Goal: Connect with others: Connect with other users

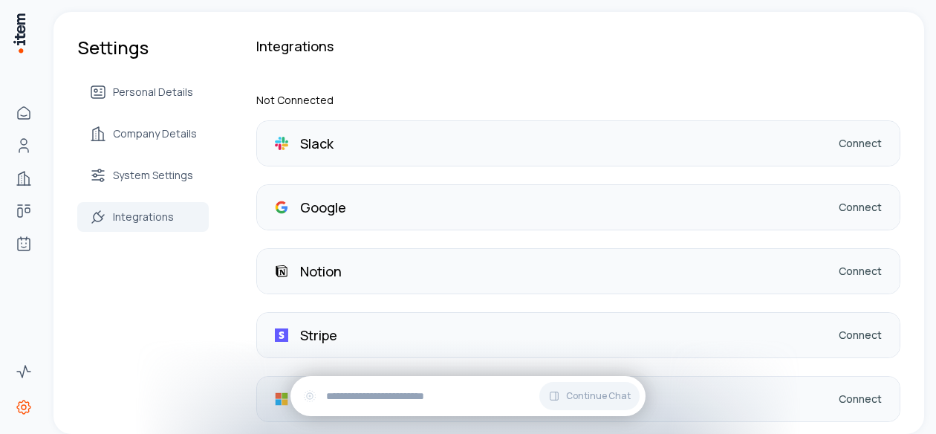
scroll to position [184, 0]
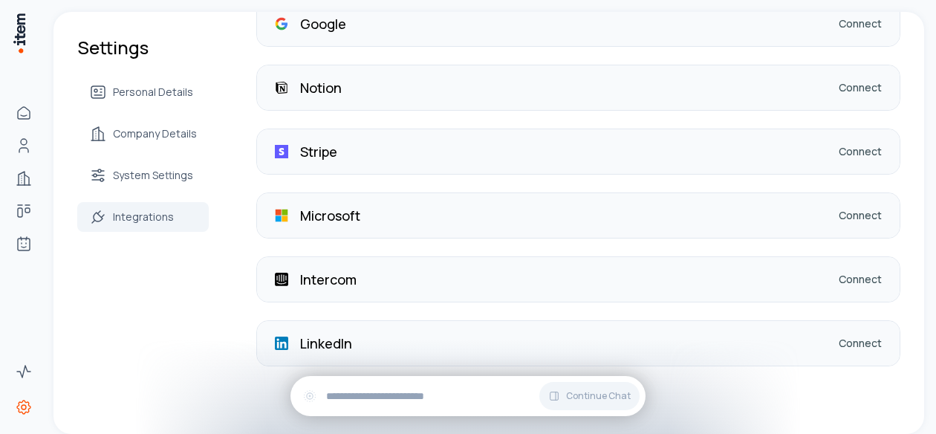
click at [361, 339] on div "LinkedIn Connect" at bounding box center [578, 343] width 643 height 45
click at [846, 342] on link "Connect" at bounding box center [860, 343] width 43 height 15
click at [349, 17] on div "Google Connect" at bounding box center [578, 23] width 643 height 45
click at [840, 24] on link "Connect" at bounding box center [860, 23] width 43 height 15
click at [858, 343] on link "Connect" at bounding box center [860, 343] width 43 height 15
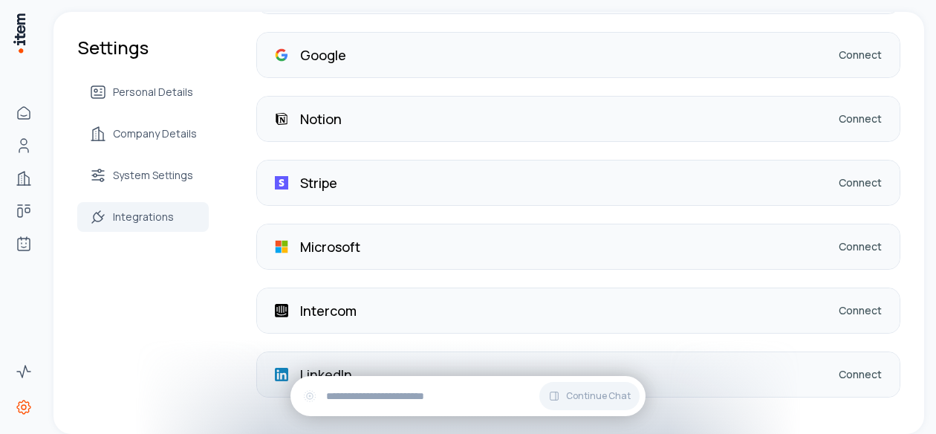
scroll to position [184, 0]
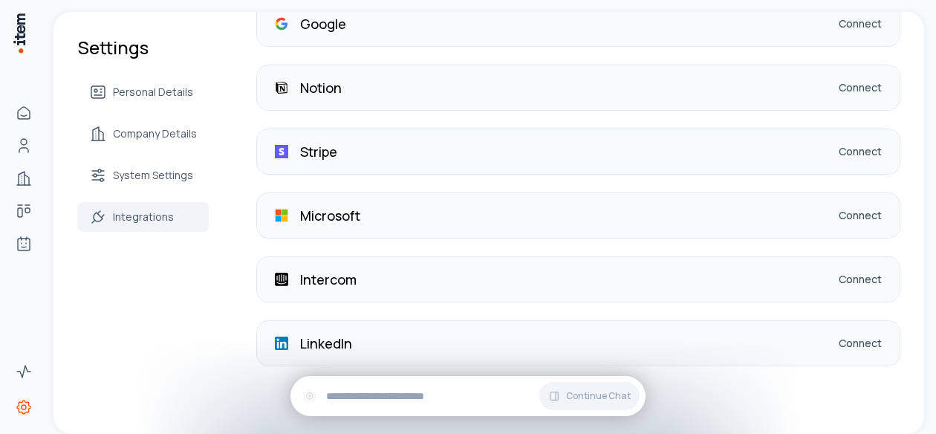
click at [842, 338] on link "Connect" at bounding box center [860, 343] width 43 height 15
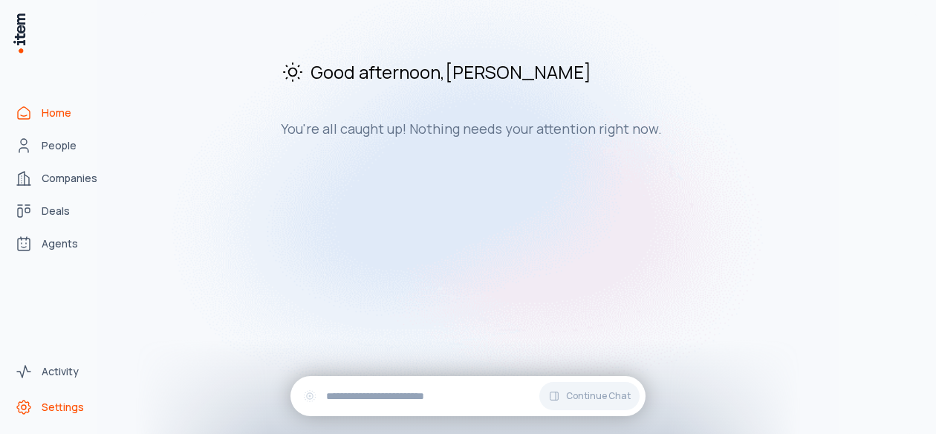
click at [64, 401] on span "Settings" at bounding box center [63, 407] width 42 height 15
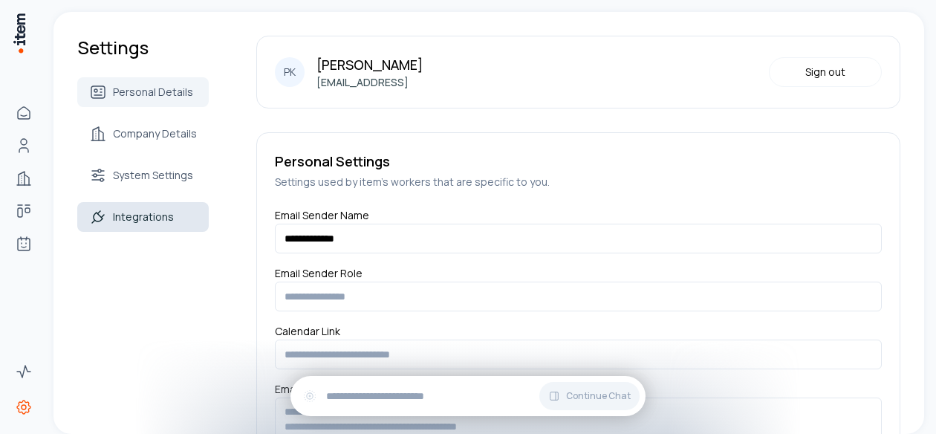
click at [152, 216] on span "Integrations" at bounding box center [143, 217] width 61 height 15
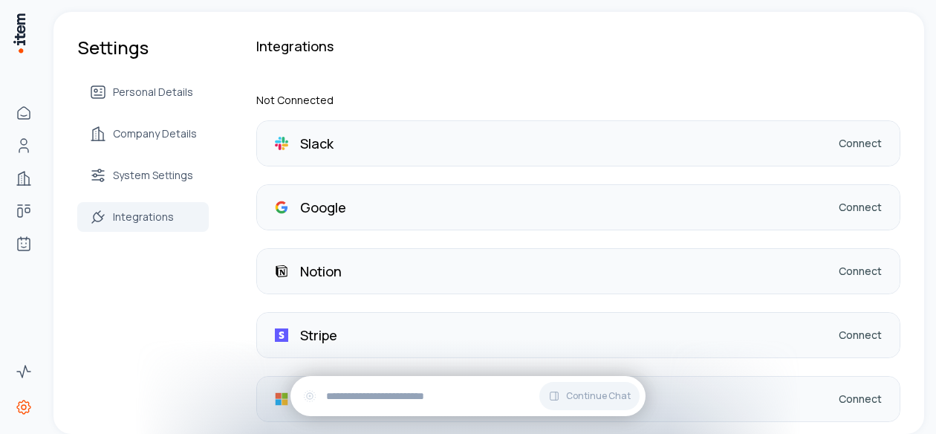
scroll to position [184, 0]
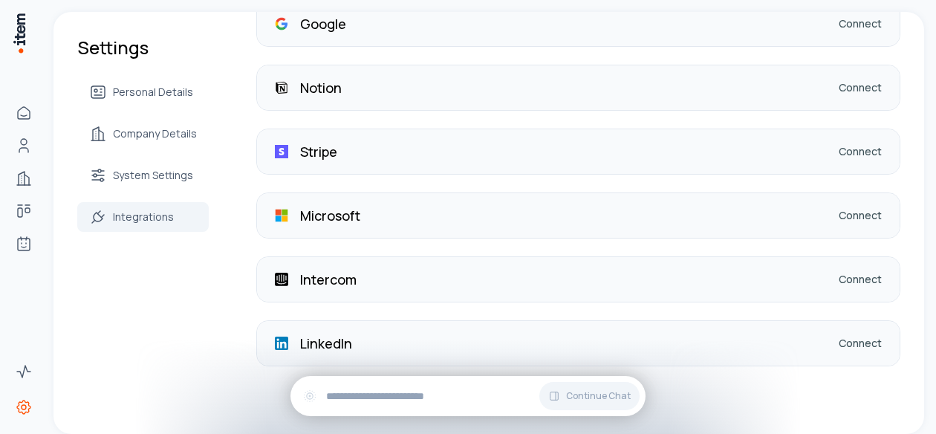
click at [501, 349] on div "LinkedIn Connect" at bounding box center [578, 343] width 643 height 45
click at [850, 343] on link "Connect" at bounding box center [860, 343] width 43 height 15
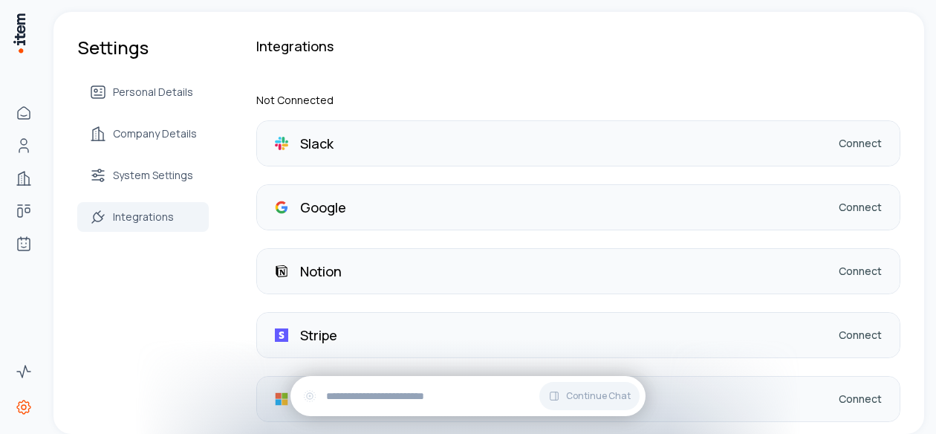
scroll to position [184, 0]
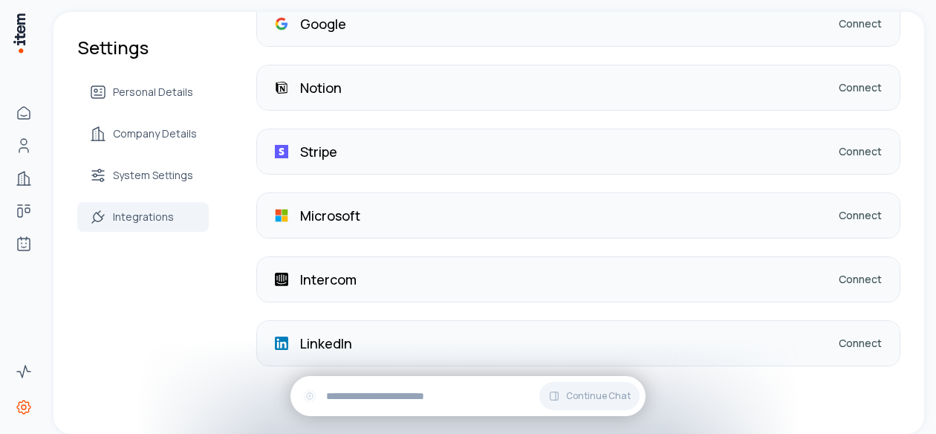
click at [331, 341] on p "LinkedIn" at bounding box center [326, 343] width 52 height 21
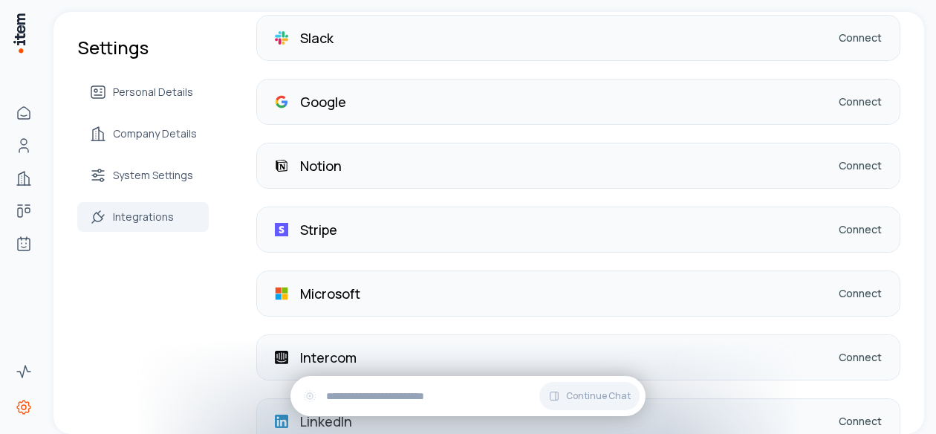
click at [845, 101] on link "Connect" at bounding box center [860, 101] width 43 height 15
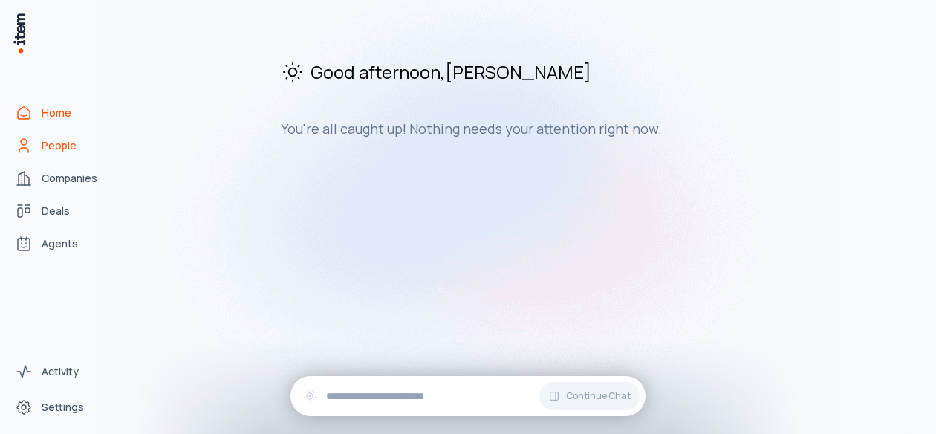
click at [58, 143] on span "People" at bounding box center [59, 145] width 35 height 15
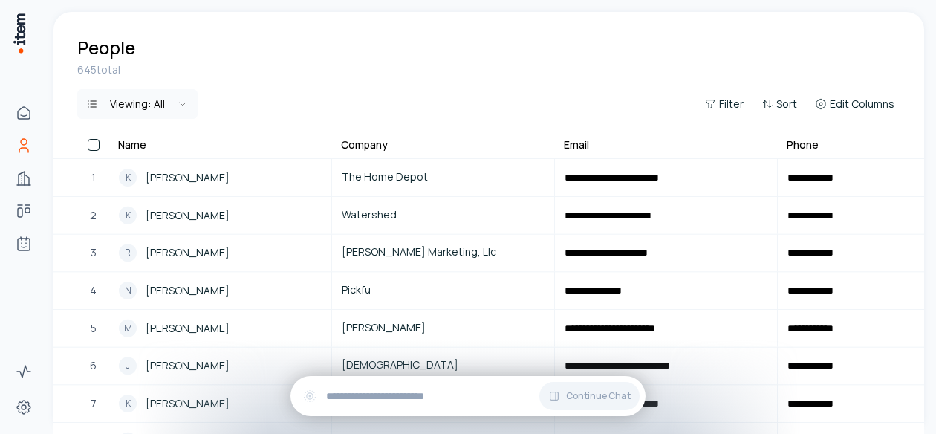
drag, startPoint x: 693, startPoint y: 236, endPoint x: 883, endPoint y: 30, distance: 279.8
click at [883, 30] on div "People" at bounding box center [489, 36] width 871 height 48
drag, startPoint x: 883, startPoint y: 30, endPoint x: 648, endPoint y: -52, distance: 248.9
click at [648, 0] on html "**********" at bounding box center [468, 217] width 936 height 434
click at [216, 220] on div "K Kai Takahashi" at bounding box center [220, 216] width 203 height 18
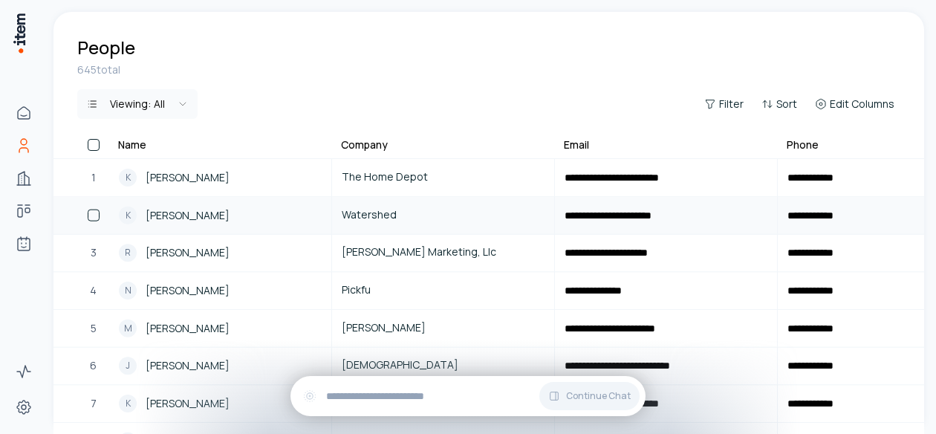
click at [95, 214] on button "button" at bounding box center [94, 216] width 12 height 12
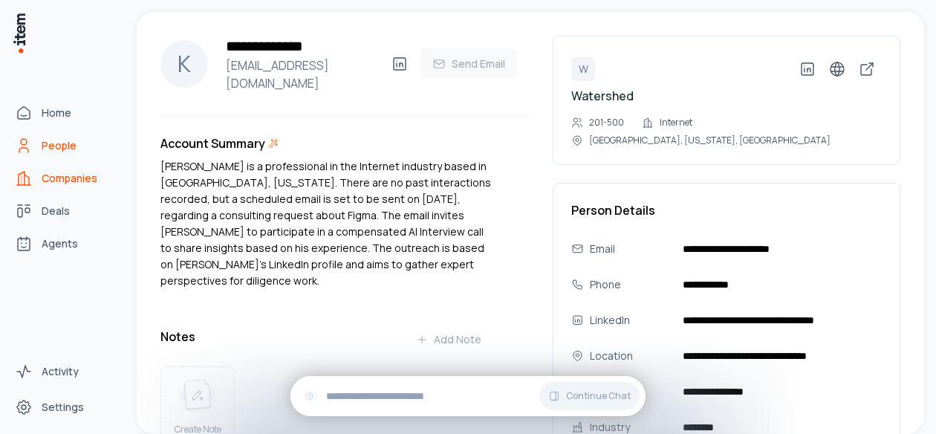
click at [27, 177] on icon "Companies" at bounding box center [24, 178] width 18 height 18
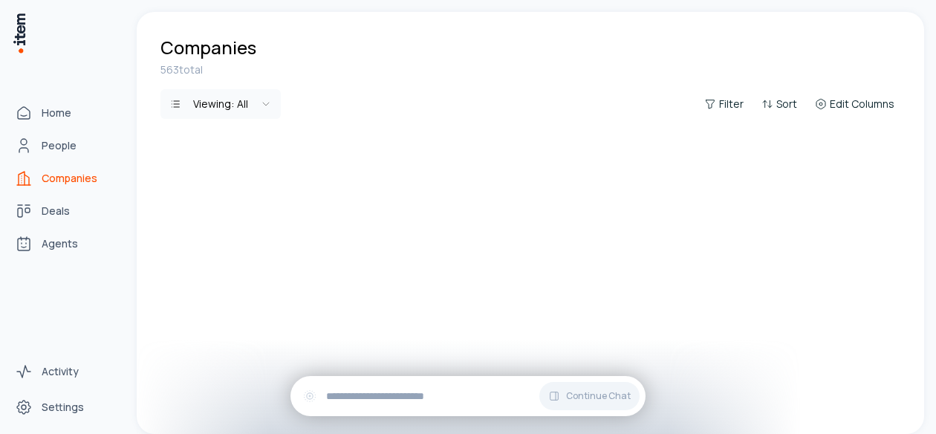
click at [73, 181] on span "Companies" at bounding box center [70, 178] width 56 height 15
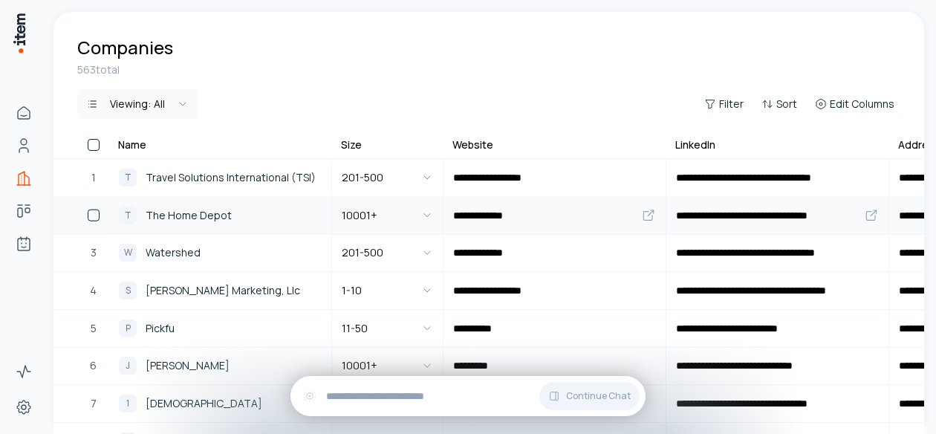
scroll to position [86, 0]
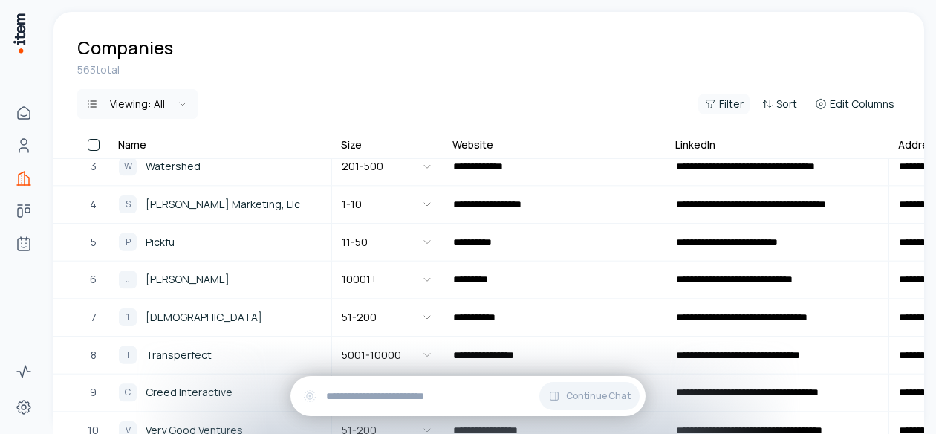
click at [719, 102] on button "Filter" at bounding box center [724, 104] width 51 height 21
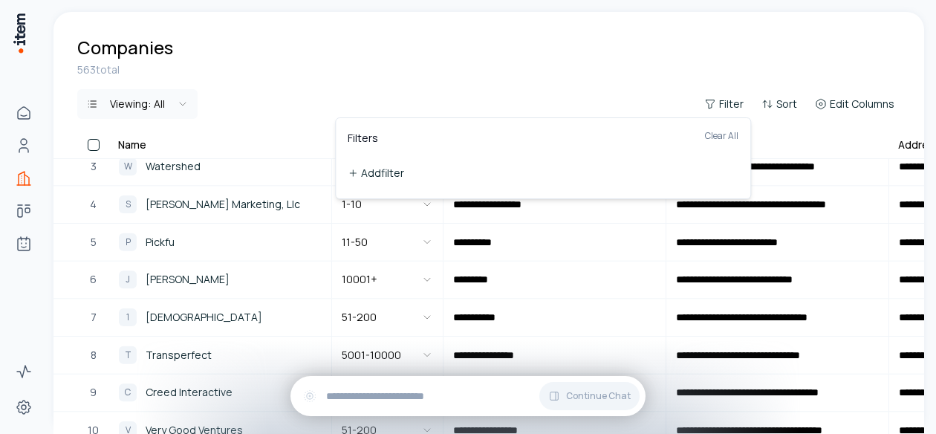
click at [409, 174] on button "Add filter" at bounding box center [543, 173] width 391 height 27
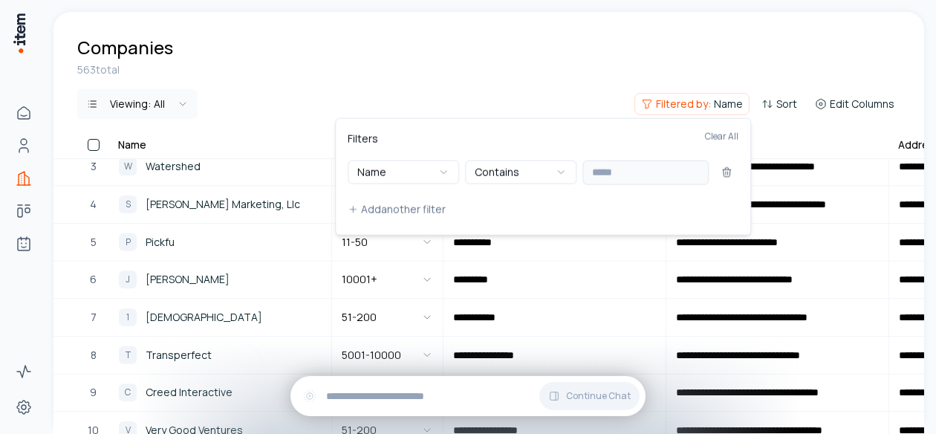
click at [641, 187] on div "Filters Clear All Name Contains Add another filter" at bounding box center [543, 177] width 391 height 92
click at [639, 175] on input "text" at bounding box center [646, 173] width 126 height 25
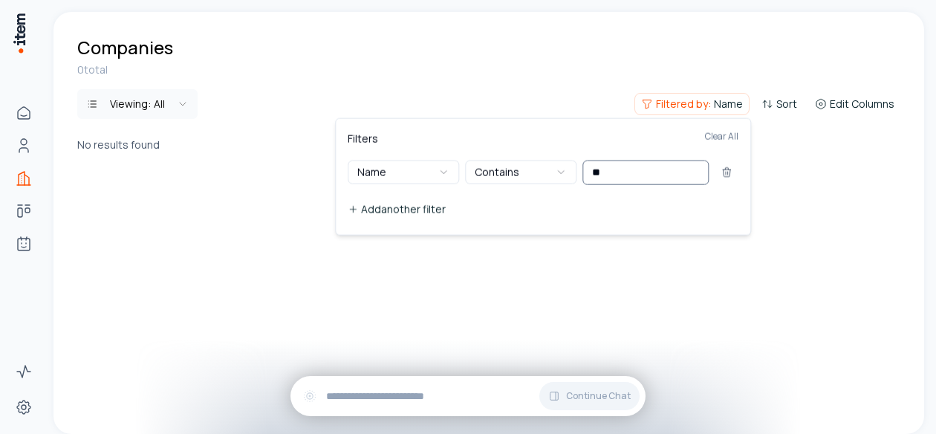
type input "*"
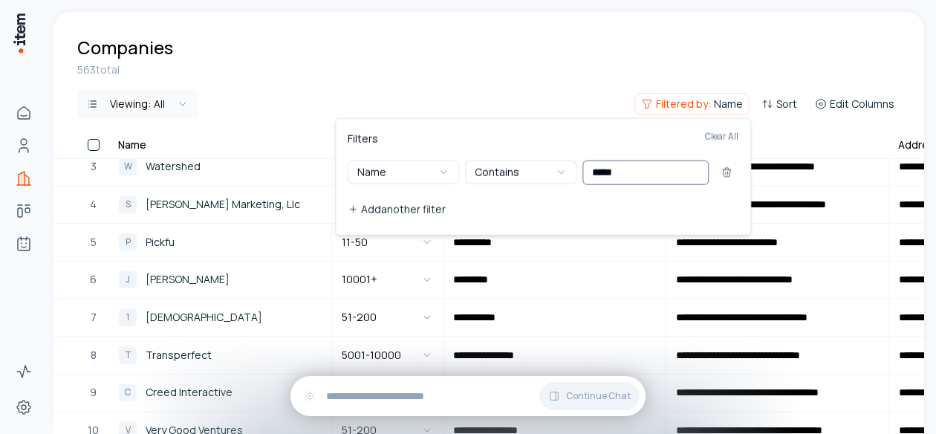
scroll to position [0, 0]
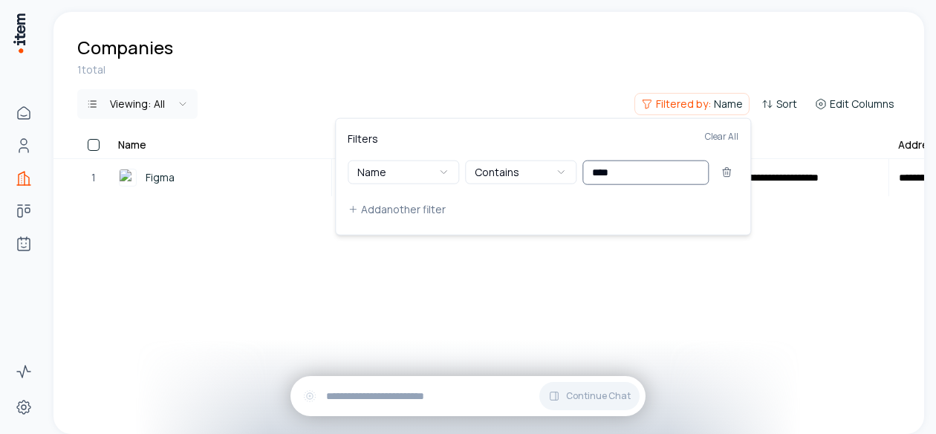
type input "****"
click at [241, 176] on html "**********" at bounding box center [468, 217] width 936 height 434
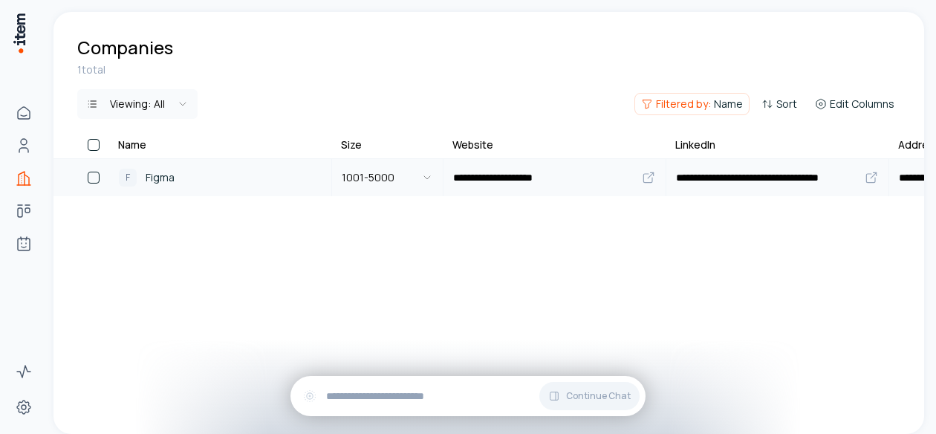
click at [164, 174] on span "Figma" at bounding box center [160, 177] width 29 height 16
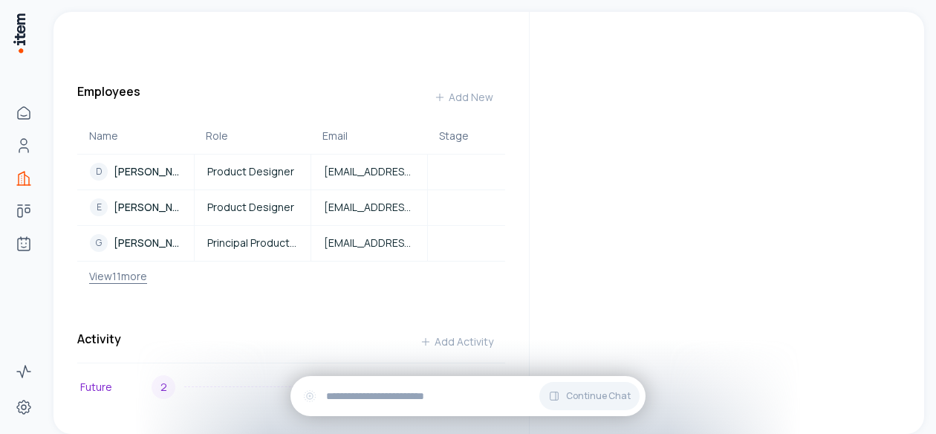
scroll to position [473, 0]
click at [123, 278] on button "View 11 more" at bounding box center [112, 277] width 70 height 30
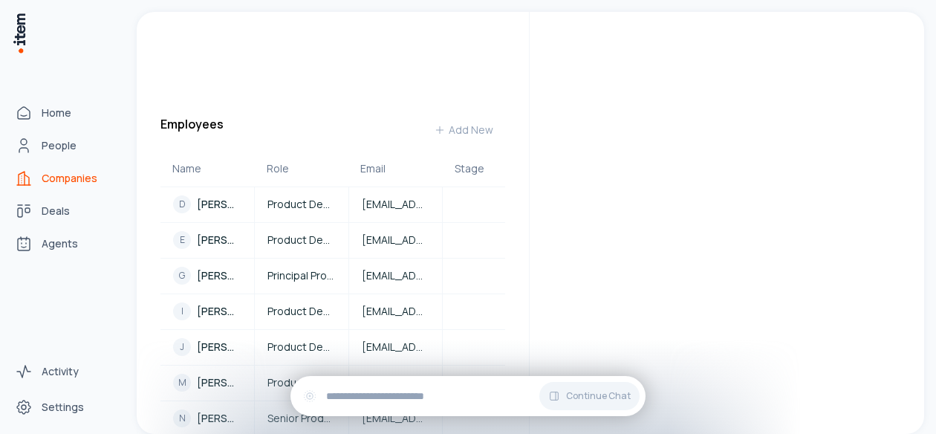
scroll to position [505, 0]
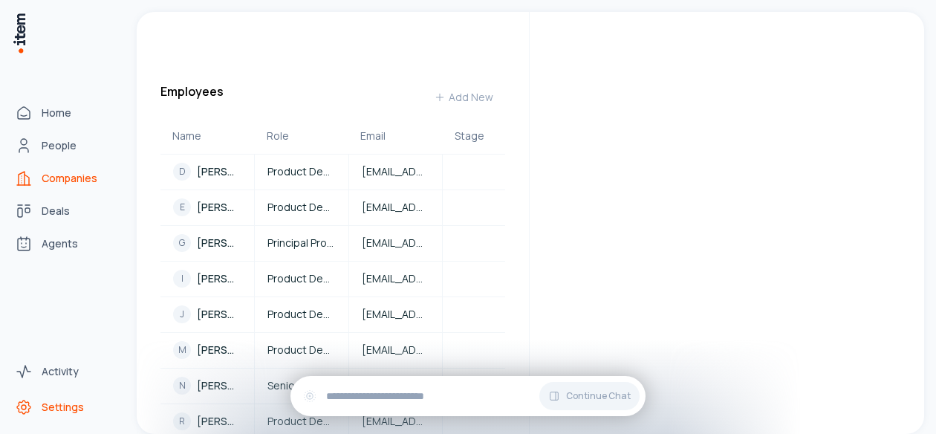
click at [22, 401] on icon "Settings" at bounding box center [24, 407] width 18 height 18
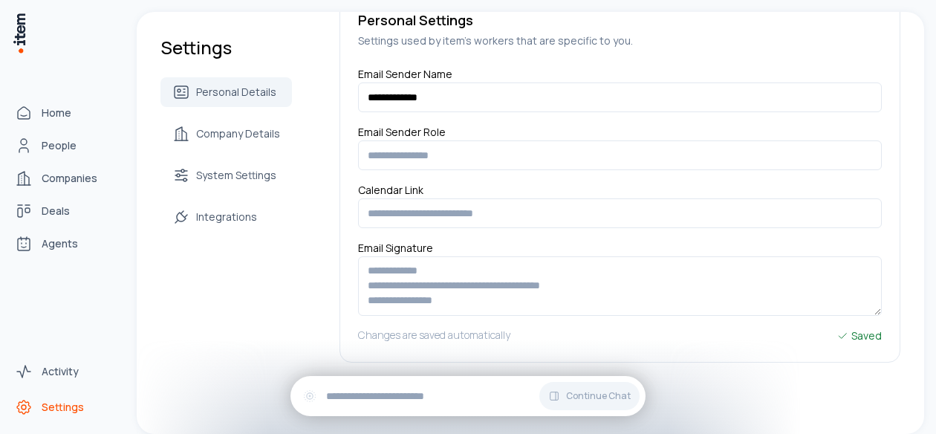
scroll to position [24, 0]
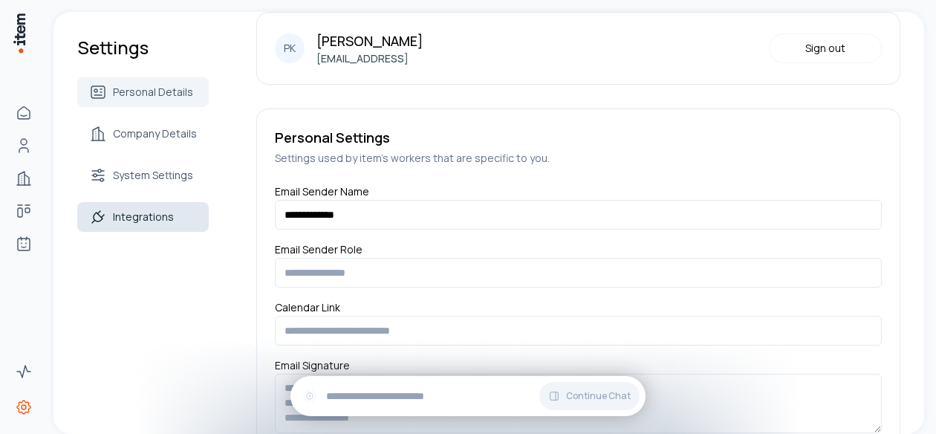
click at [192, 221] on link "Integrations" at bounding box center [143, 217] width 132 height 30
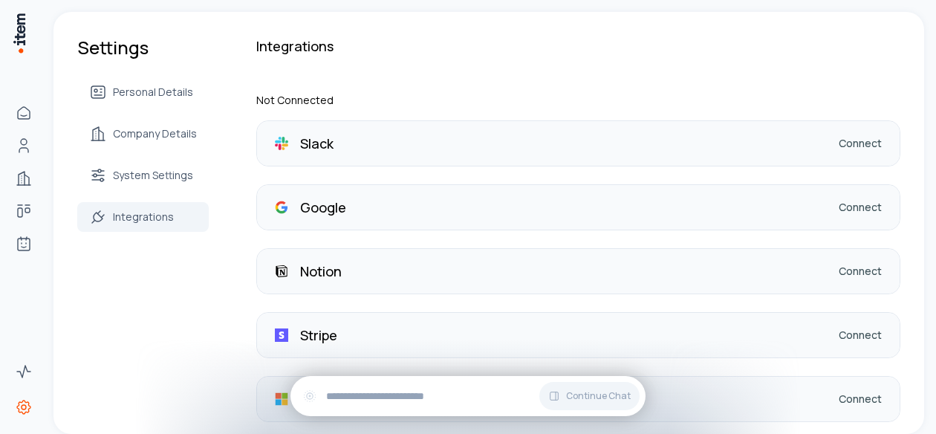
scroll to position [184, 0]
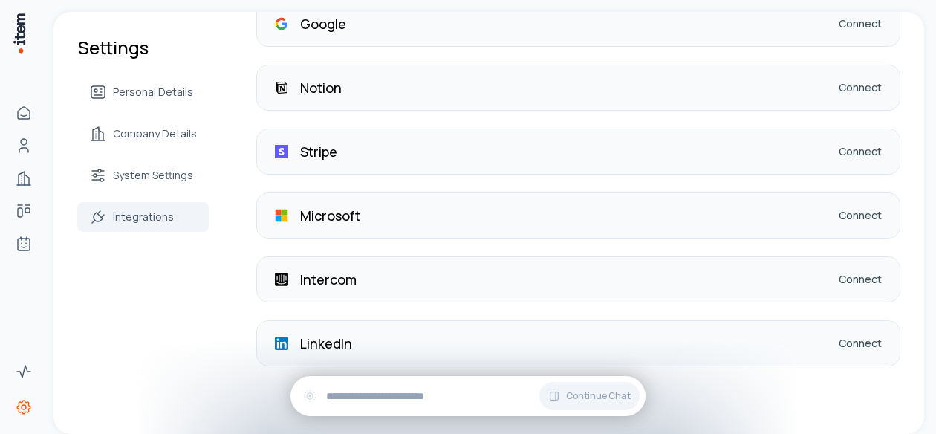
click at [852, 343] on link "Connect" at bounding box center [860, 343] width 43 height 15
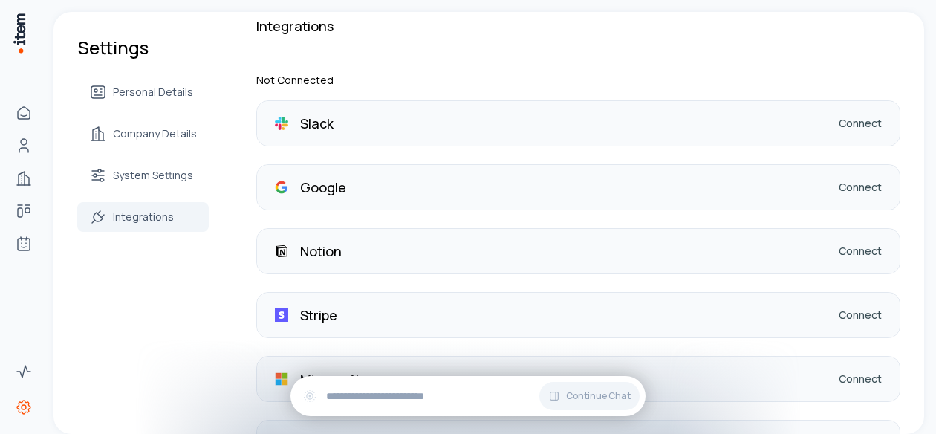
scroll to position [0, 0]
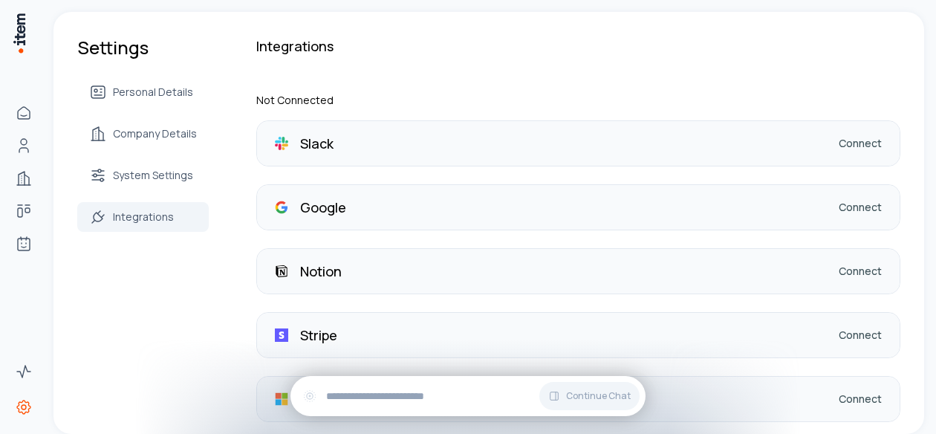
scroll to position [184, 0]
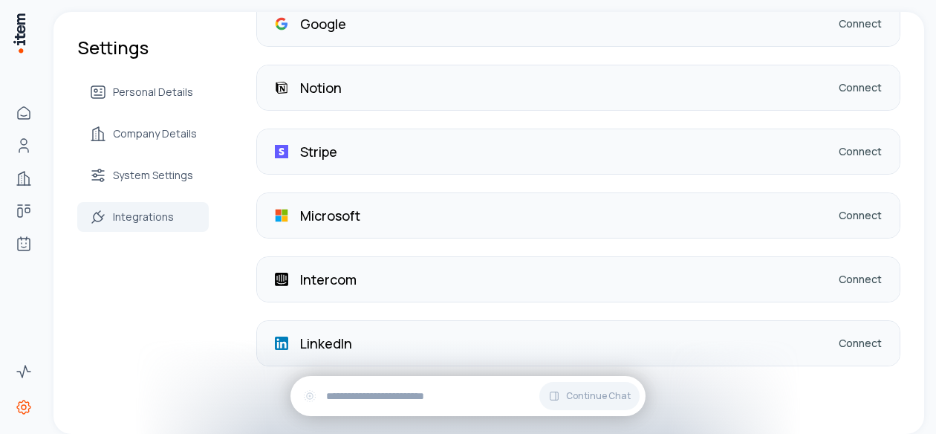
click at [346, 337] on p "LinkedIn" at bounding box center [326, 343] width 52 height 21
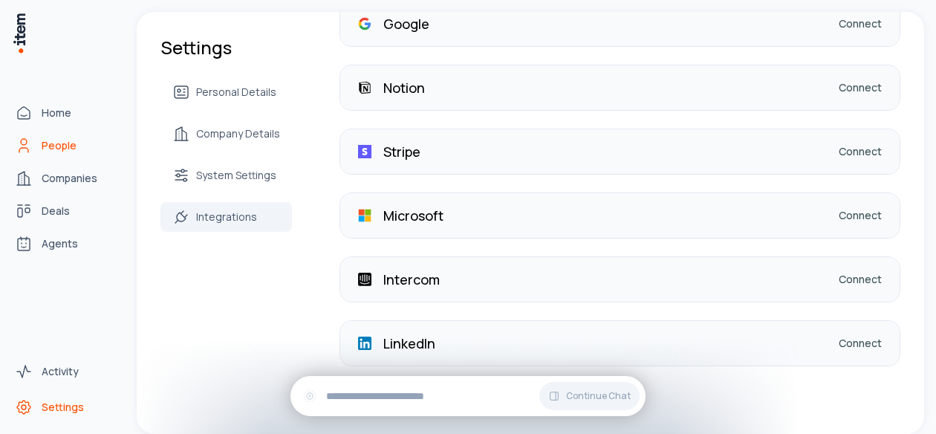
click at [51, 142] on span "People" at bounding box center [59, 145] width 35 height 15
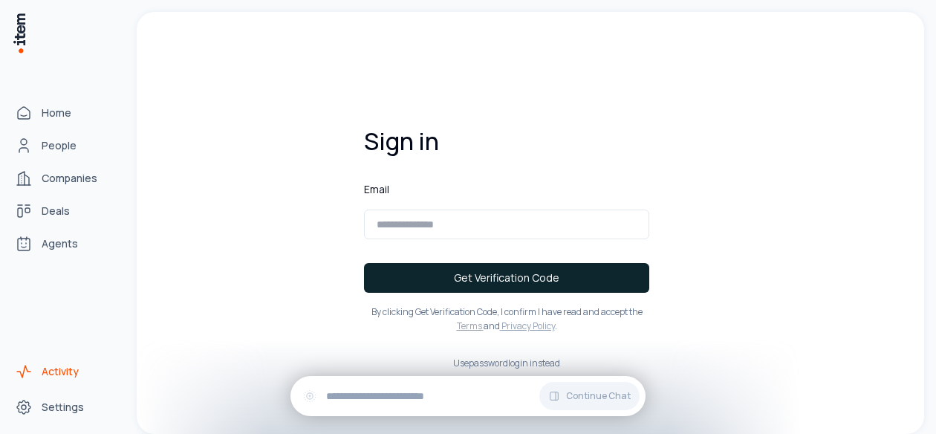
click at [68, 361] on link "Activity" at bounding box center [65, 372] width 113 height 30
click at [54, 368] on span "Activity" at bounding box center [60, 371] width 37 height 15
